Goal: Entertainment & Leisure: Consume media (video, audio)

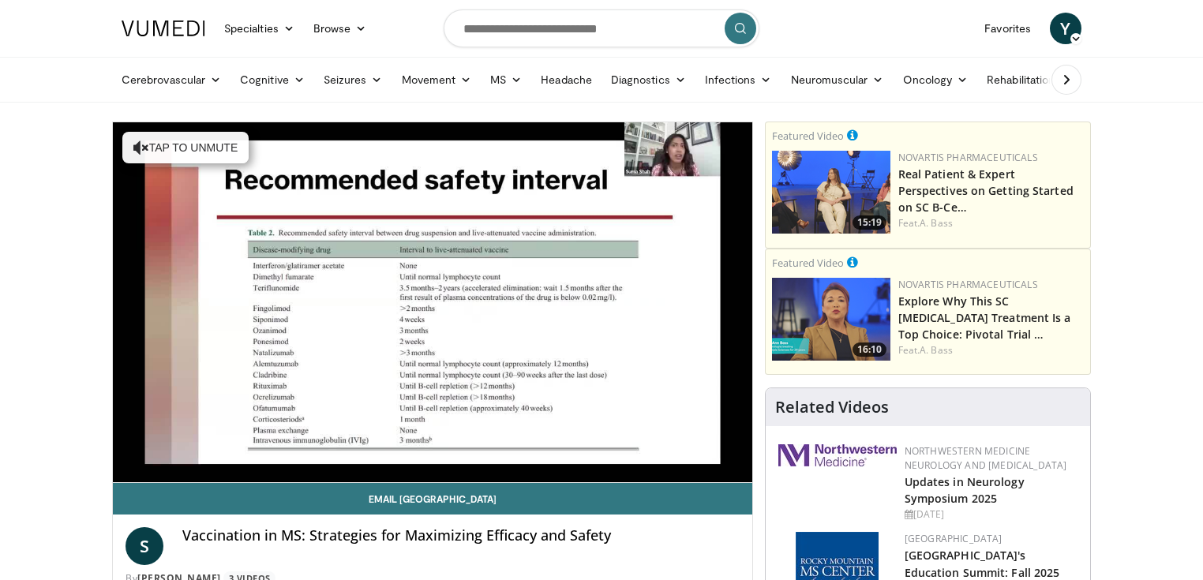
scroll to position [2399, 0]
